Goal: Navigation & Orientation: Find specific page/section

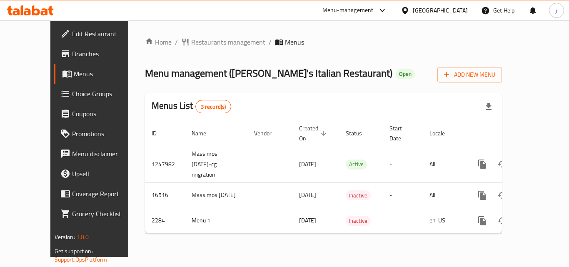
click at [406, 11] on icon at bounding box center [405, 10] width 6 height 7
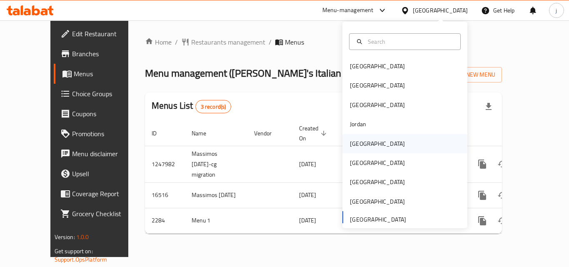
click at [374, 147] on div "[GEOGRAPHIC_DATA]" at bounding box center [404, 143] width 125 height 19
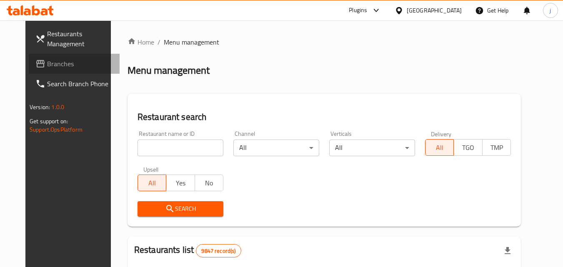
click at [49, 65] on span "Branches" at bounding box center [80, 64] width 66 height 10
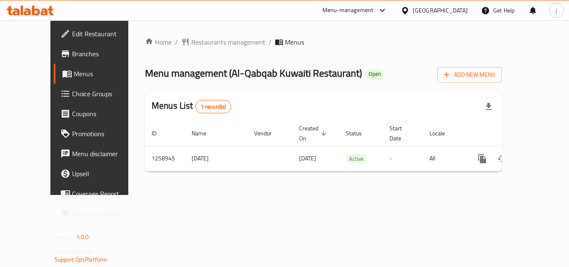
click at [409, 14] on icon at bounding box center [405, 10] width 9 height 9
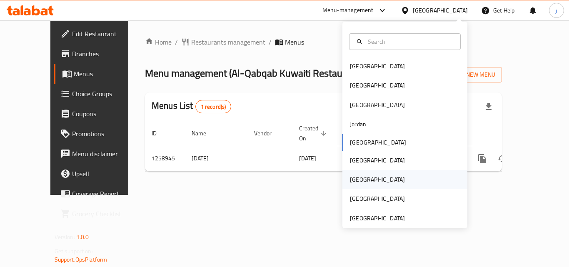
click at [371, 177] on div "[GEOGRAPHIC_DATA]" at bounding box center [404, 179] width 125 height 19
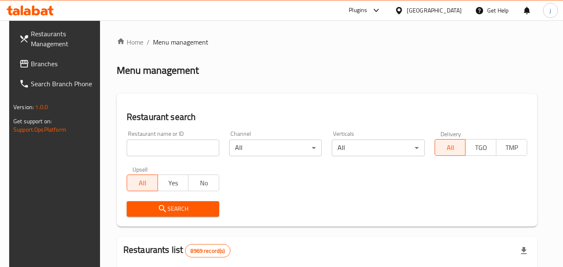
click at [55, 64] on span "Branches" at bounding box center [64, 64] width 66 height 10
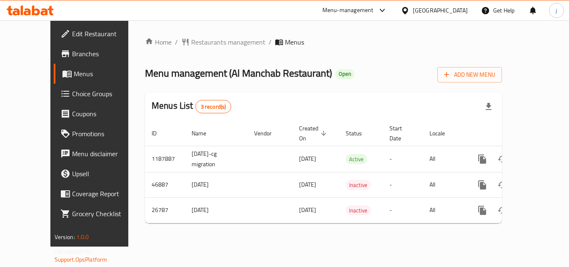
click at [409, 9] on icon at bounding box center [405, 10] width 9 height 9
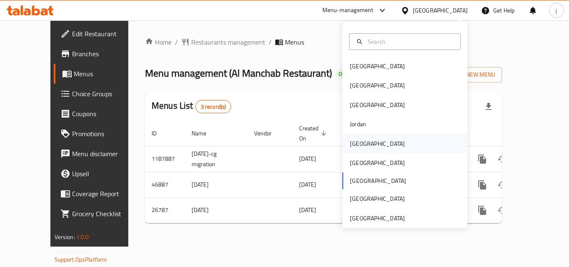
click at [361, 144] on div "[GEOGRAPHIC_DATA]" at bounding box center [377, 143] width 55 height 9
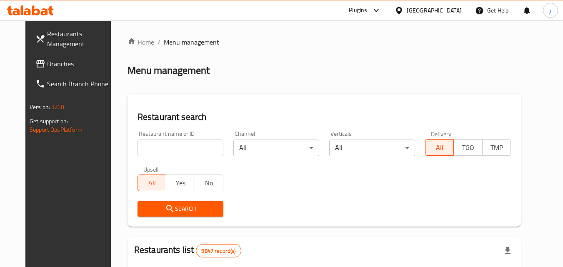
click at [42, 57] on link "Branches" at bounding box center [74, 64] width 91 height 20
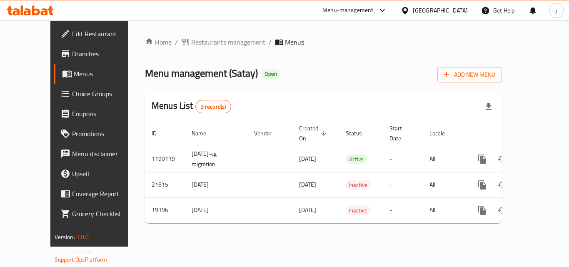
click at [408, 13] on icon at bounding box center [405, 10] width 6 height 7
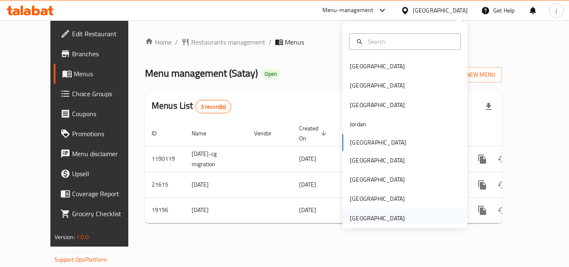
click at [379, 215] on div "[GEOGRAPHIC_DATA]" at bounding box center [377, 218] width 55 height 9
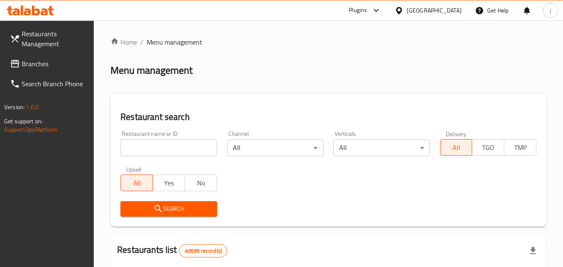
click at [37, 59] on span "Branches" at bounding box center [55, 64] width 66 height 10
